Goal: Task Accomplishment & Management: Use online tool/utility

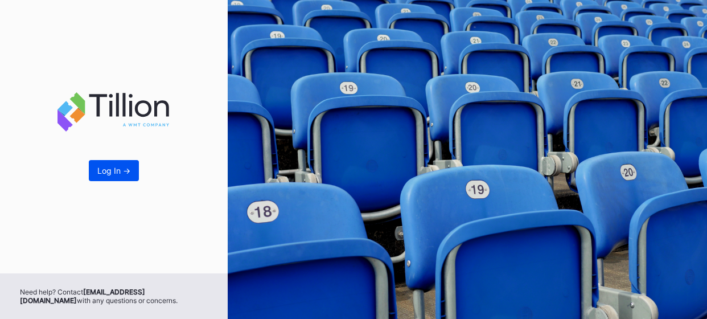
click at [108, 170] on div "Log In ->" at bounding box center [113, 171] width 33 height 10
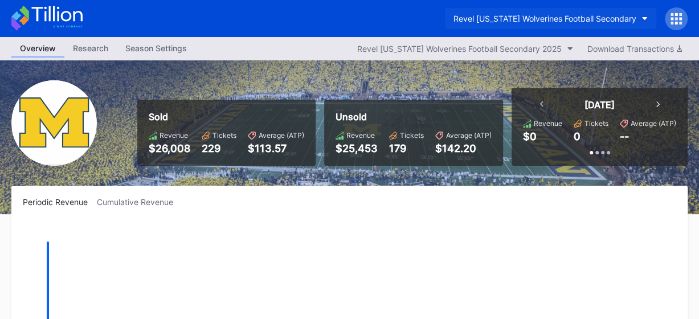
click at [632, 19] on div "Revel [US_STATE] Wolverines Football Secondary" at bounding box center [544, 19] width 183 height 10
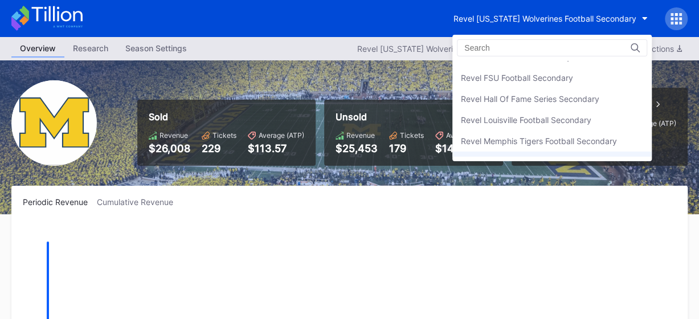
scroll to position [216, 0]
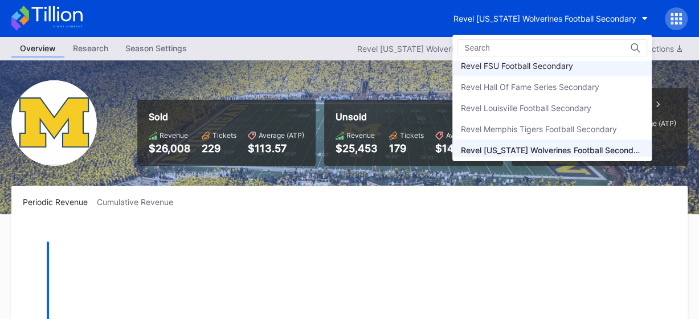
click at [557, 69] on div "Revel FSU Football Secondary" at bounding box center [551, 65] width 199 height 21
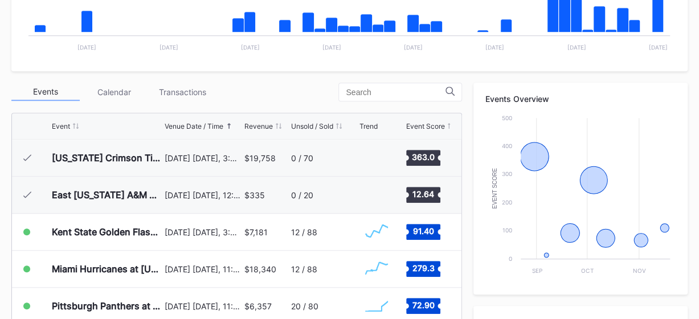
scroll to position [334, 0]
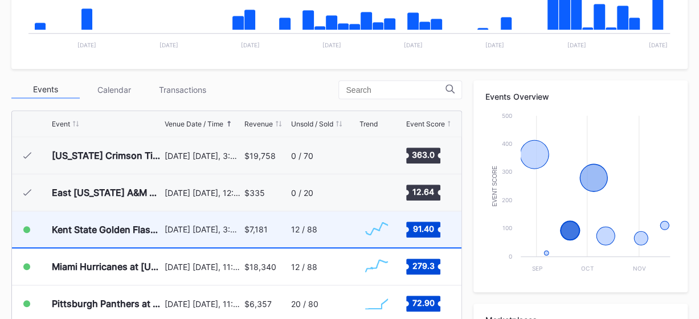
click at [319, 234] on div "12 / 88" at bounding box center [324, 229] width 66 height 36
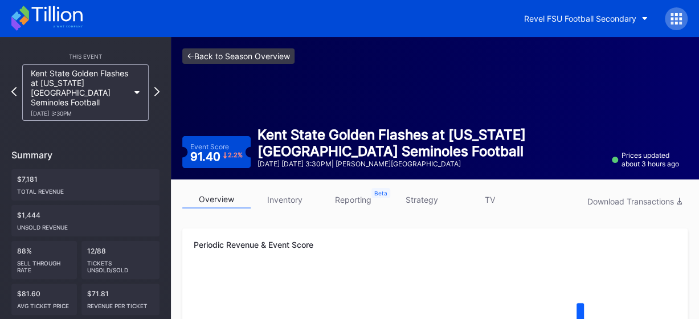
click at [233, 59] on link "<- Back to Season Overview" at bounding box center [238, 55] width 112 height 15
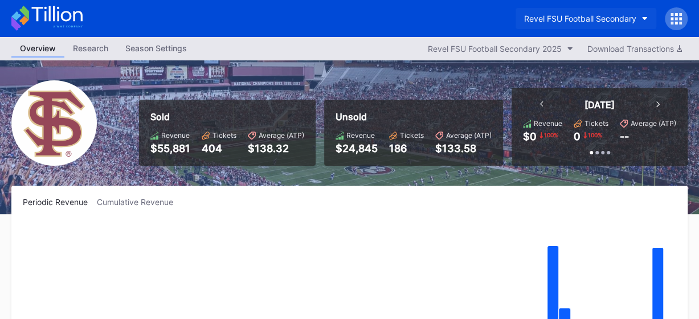
click at [646, 18] on icon "button" at bounding box center [645, 18] width 6 height 3
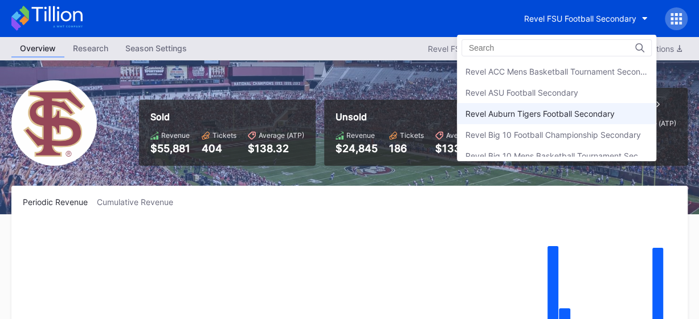
click at [552, 109] on div "Revel Auburn Tigers Football Secondary" at bounding box center [539, 114] width 149 height 10
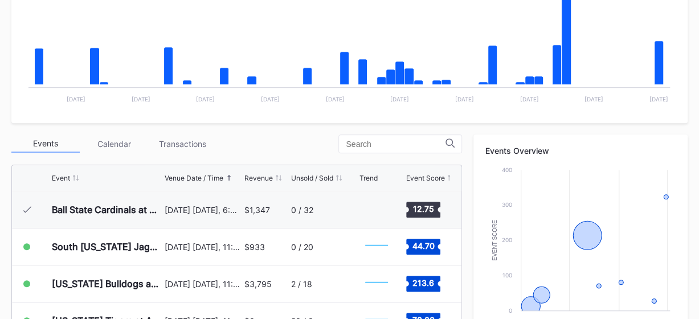
scroll to position [282, 0]
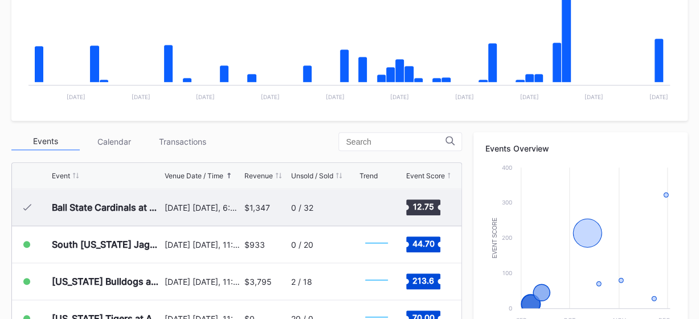
click at [269, 208] on div "$1,347" at bounding box center [257, 208] width 26 height 10
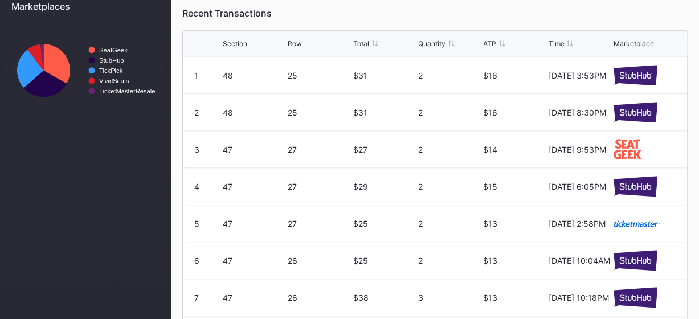
scroll to position [531, 0]
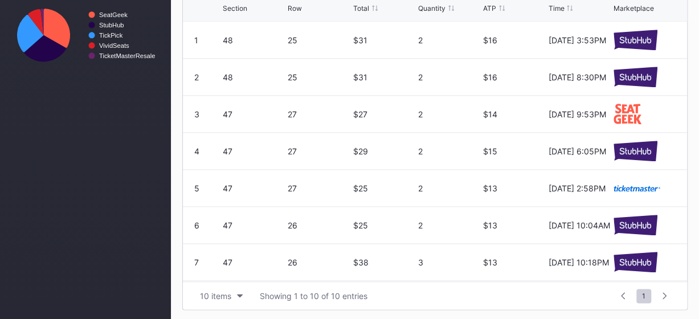
click at [664, 294] on icon at bounding box center [664, 295] width 4 height 7
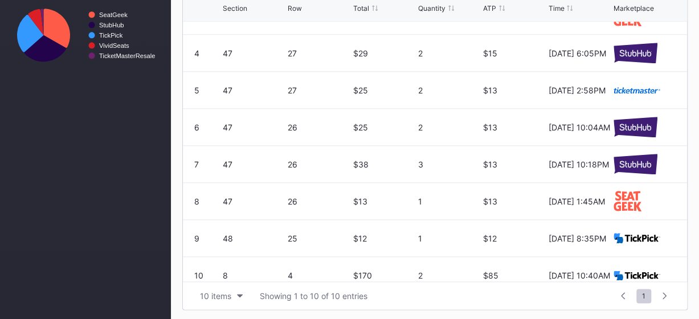
scroll to position [110, 0]
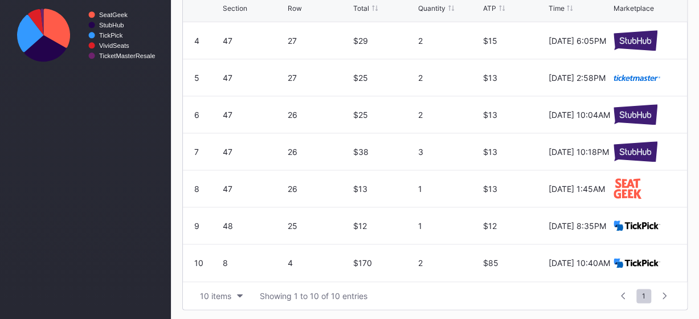
click at [666, 297] on div at bounding box center [664, 296] width 18 height 16
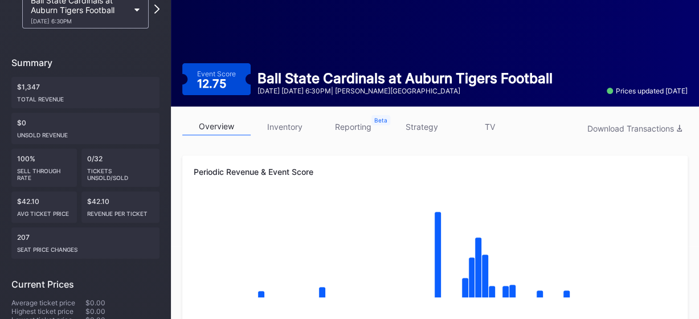
scroll to position [65, 0]
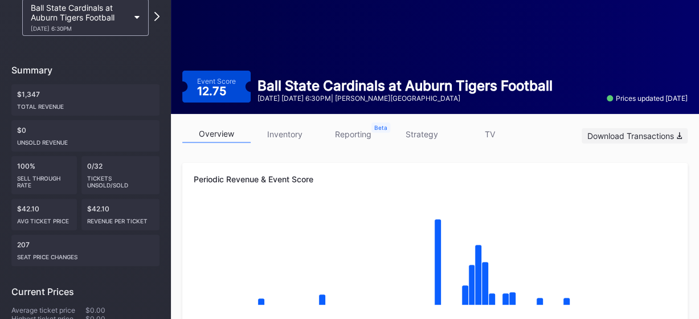
click at [642, 136] on div "Download Transactions" at bounding box center [634, 136] width 95 height 10
